Goal: Transaction & Acquisition: Purchase product/service

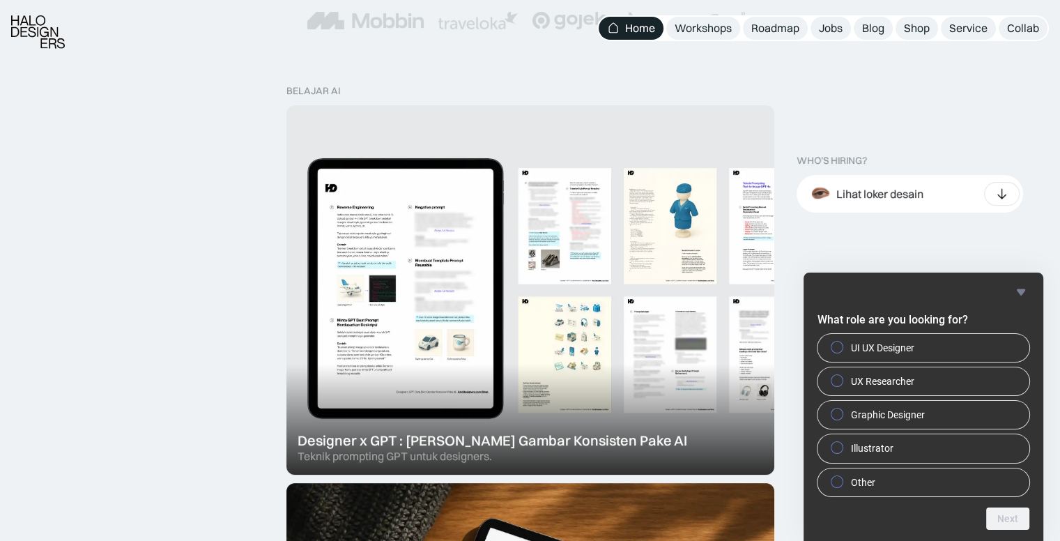
scroll to position [376, 0]
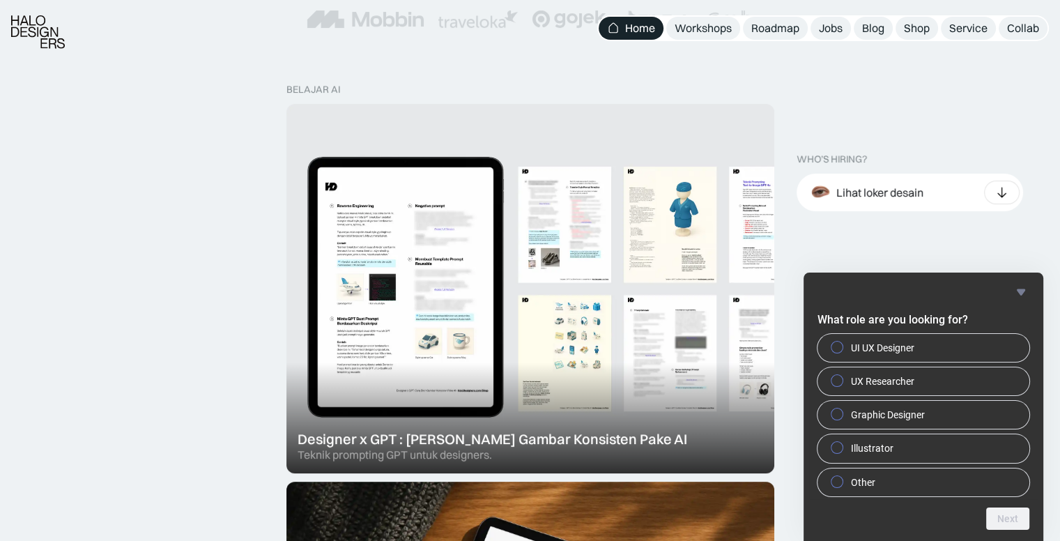
click at [605, 366] on div at bounding box center [530, 288] width 488 height 369
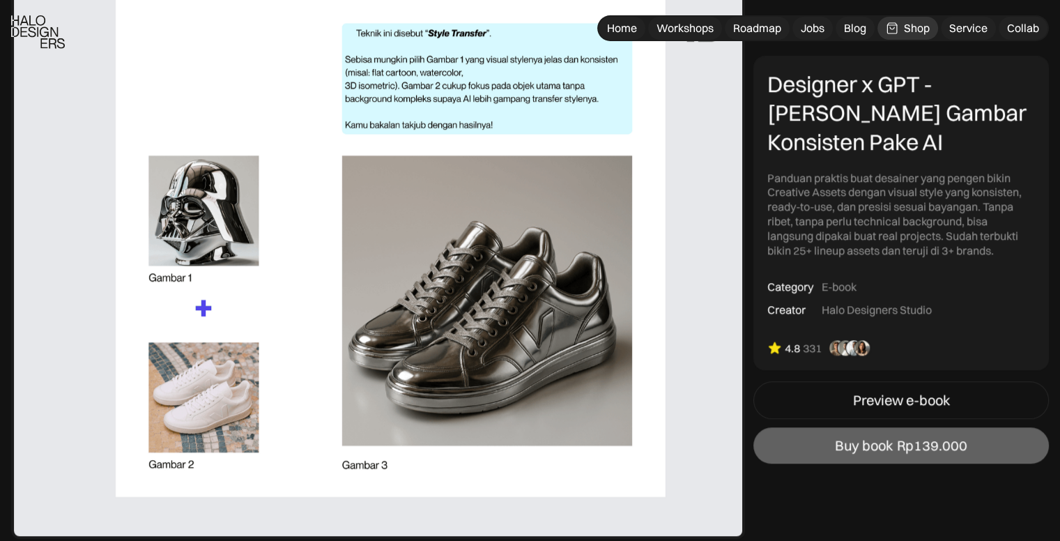
scroll to position [1255, 0]
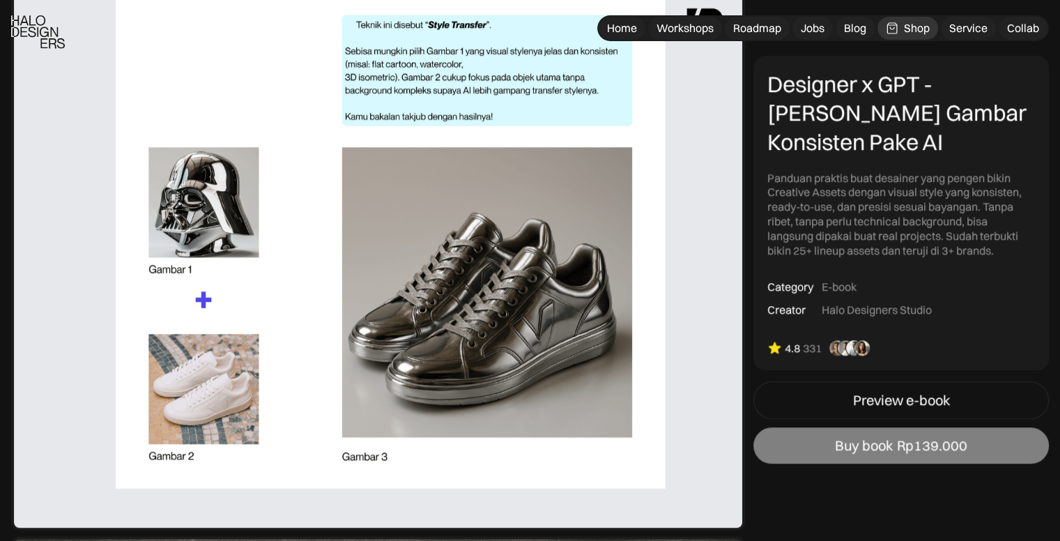
click at [851, 442] on div "Buy book" at bounding box center [864, 445] width 58 height 17
